Goal: Navigation & Orientation: Understand site structure

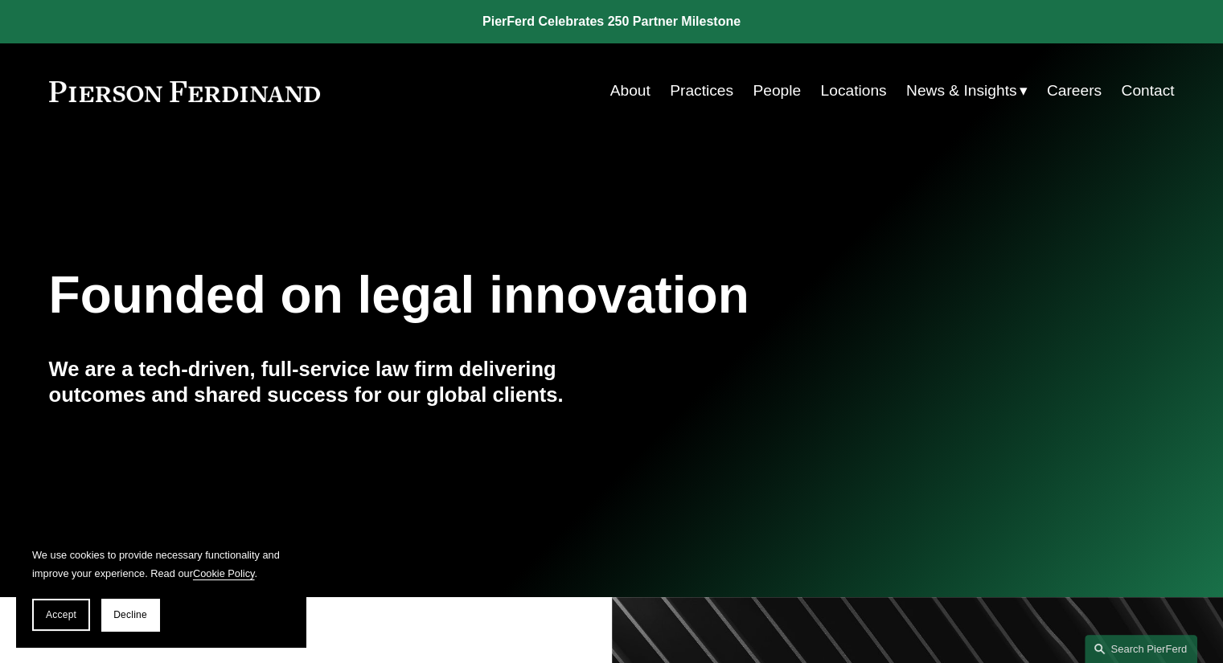
click at [690, 96] on link "Practices" at bounding box center [702, 91] width 64 height 31
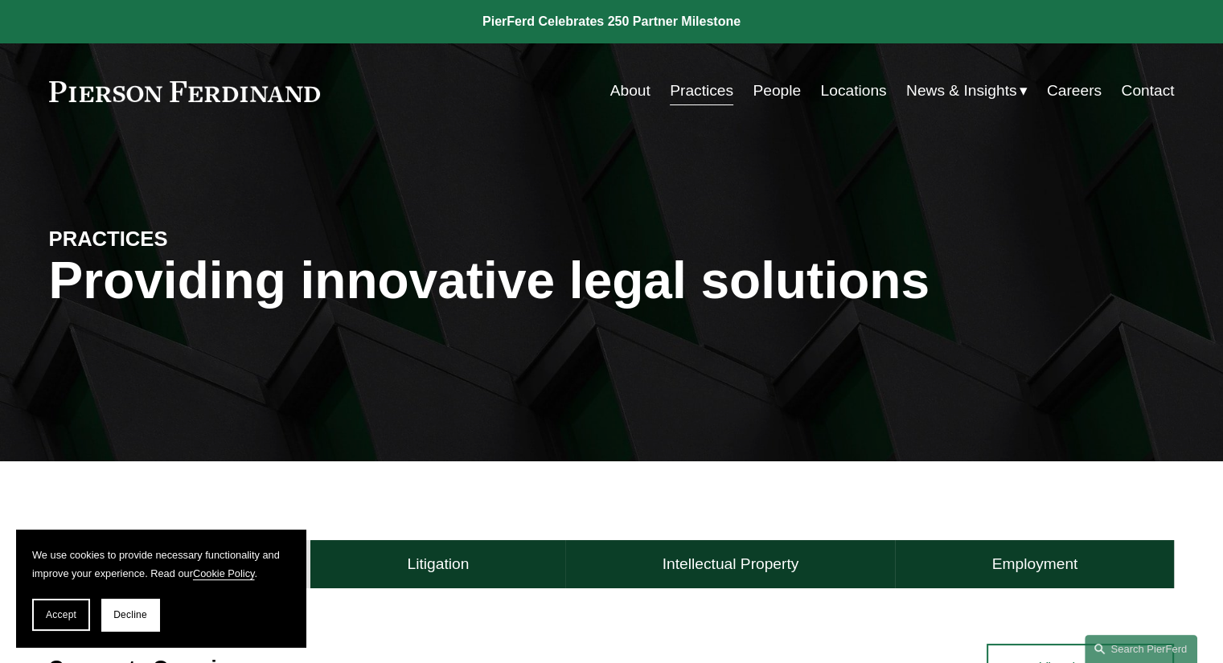
click at [778, 92] on link "People" at bounding box center [777, 91] width 48 height 31
